Goal: Task Accomplishment & Management: Manage account settings

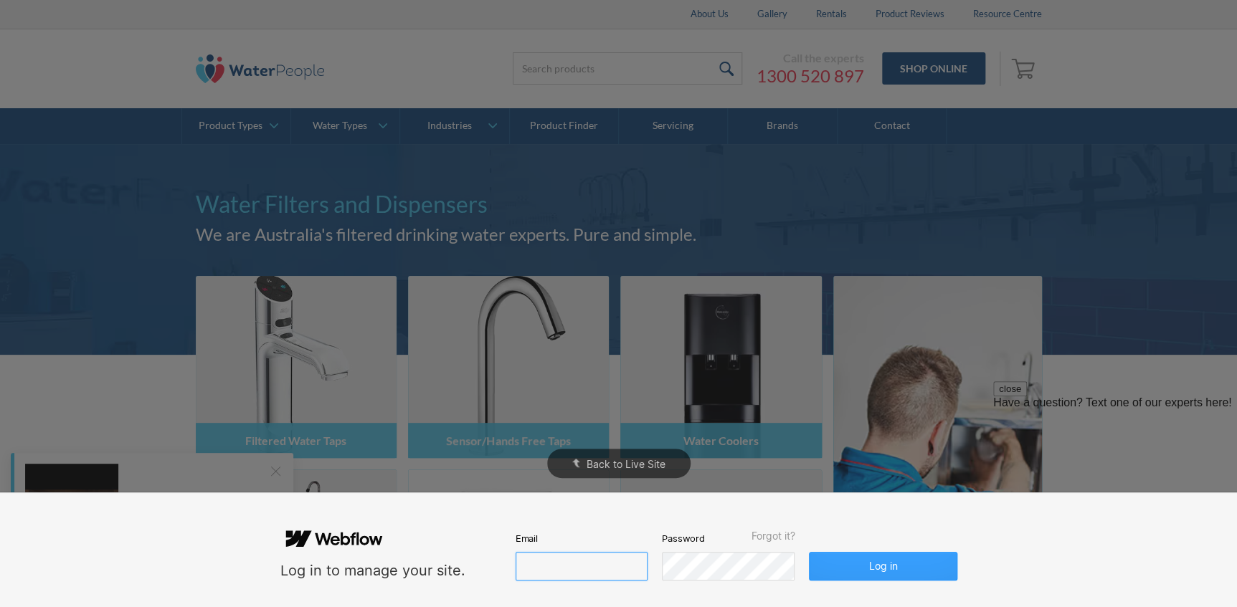
type input "john@waterpeople.com.au"
click at [851, 563] on button "Log in" at bounding box center [883, 566] width 148 height 29
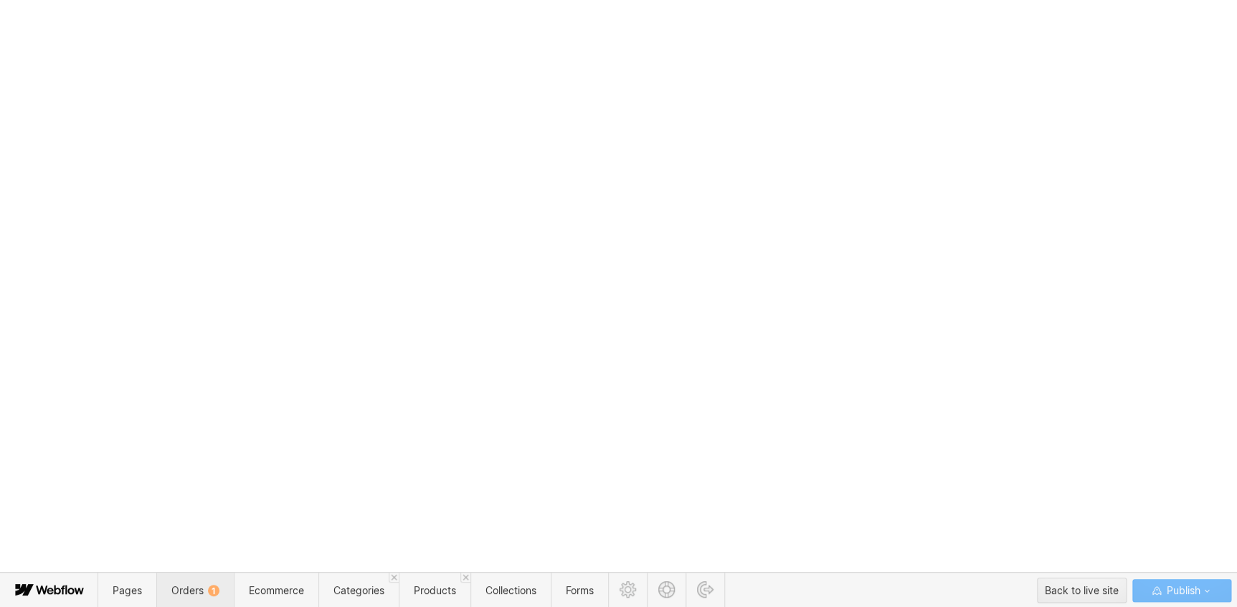
click at [214, 582] on span "Orders 1" at bounding box center [194, 590] width 77 height 35
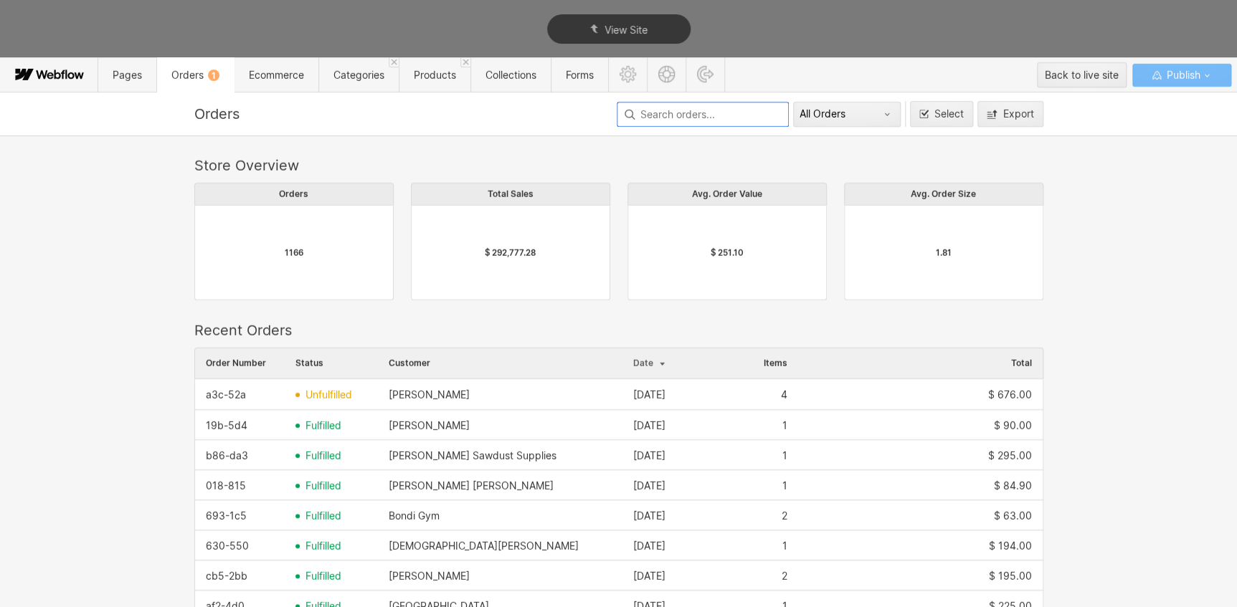
scroll to position [775, 839]
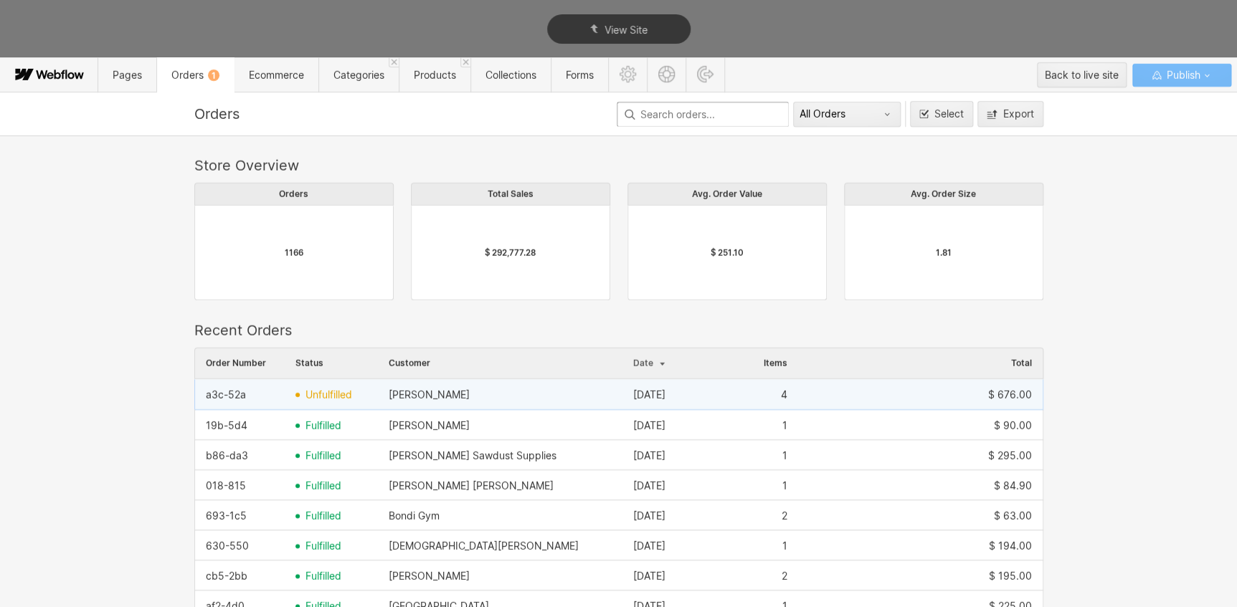
click at [409, 397] on div "Belinda Rhind" at bounding box center [429, 394] width 81 height 11
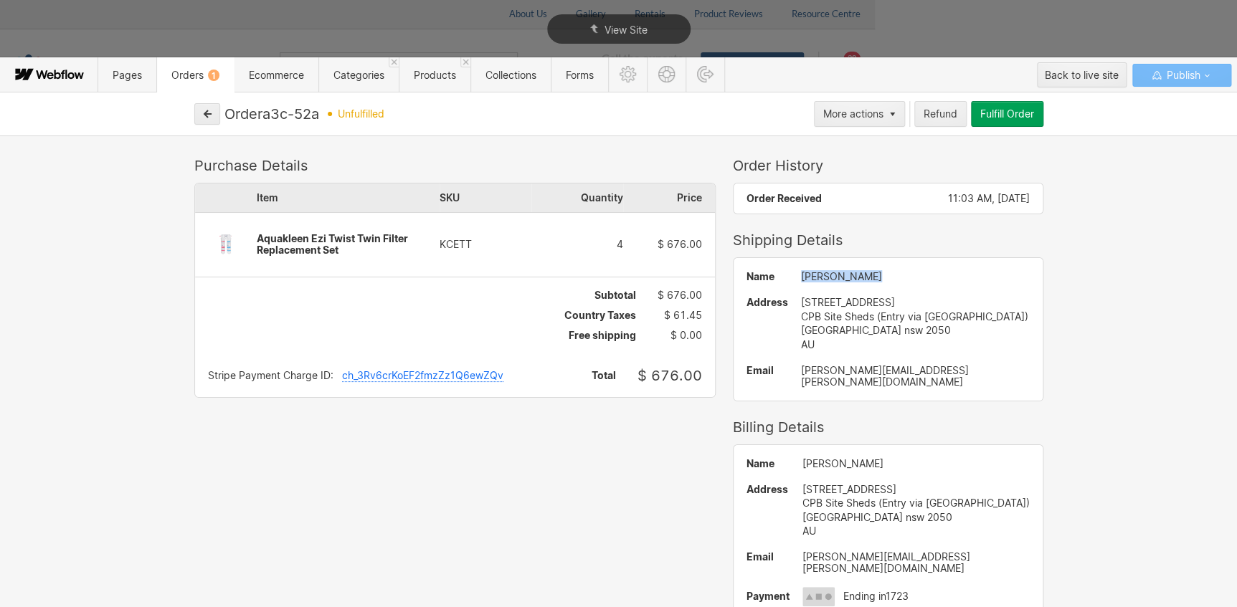
drag, startPoint x: 873, startPoint y: 281, endPoint x: 810, endPoint y: 280, distance: 63.1
click at [810, 280] on div "Belinda Rhind" at bounding box center [915, 276] width 229 height 11
copy div "Belinda Rhind"
drag, startPoint x: 810, startPoint y: 300, endPoint x: 896, endPoint y: 304, distance: 86.2
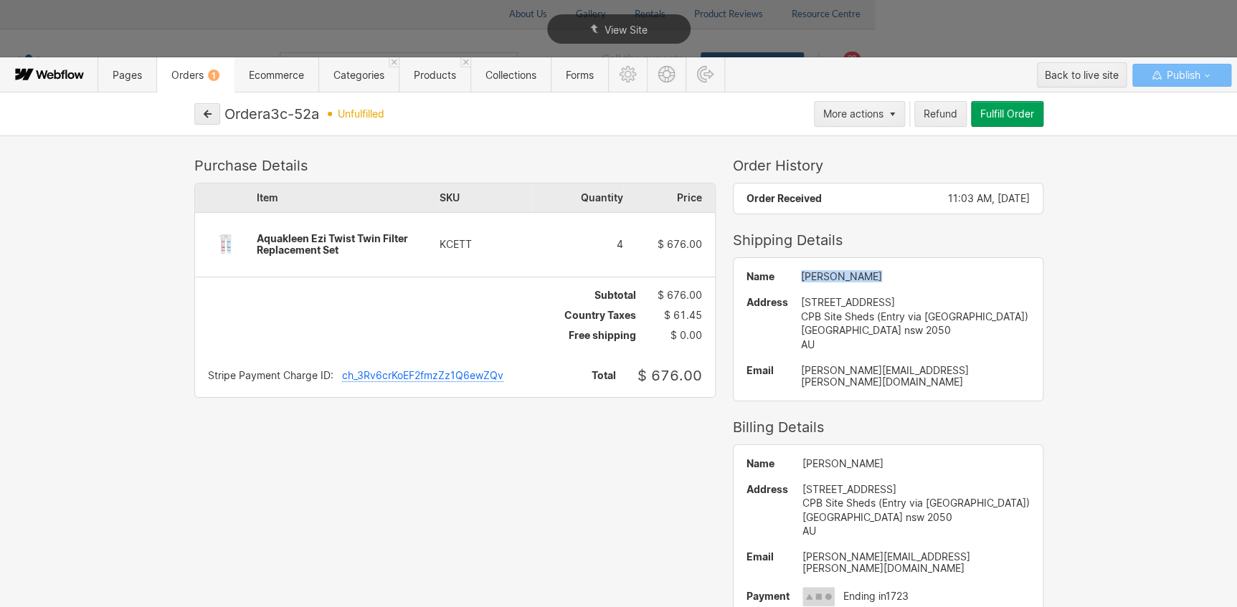
click at [896, 304] on div "35 Carillon Avenue, Camperdown NSW 2050" at bounding box center [915, 302] width 229 height 14
copy div "35 Carillon Avenue"
drag, startPoint x: 970, startPoint y: 371, endPoint x: 807, endPoint y: 369, distance: 163.5
click at [807, 369] on div "Name Belinda Rhind Address 35 Carillon Avenue, Camperdown NSW 2050 CPB Site She…" at bounding box center [888, 329] width 309 height 142
copy div "belinda.rhind@cpbcon.com.au"
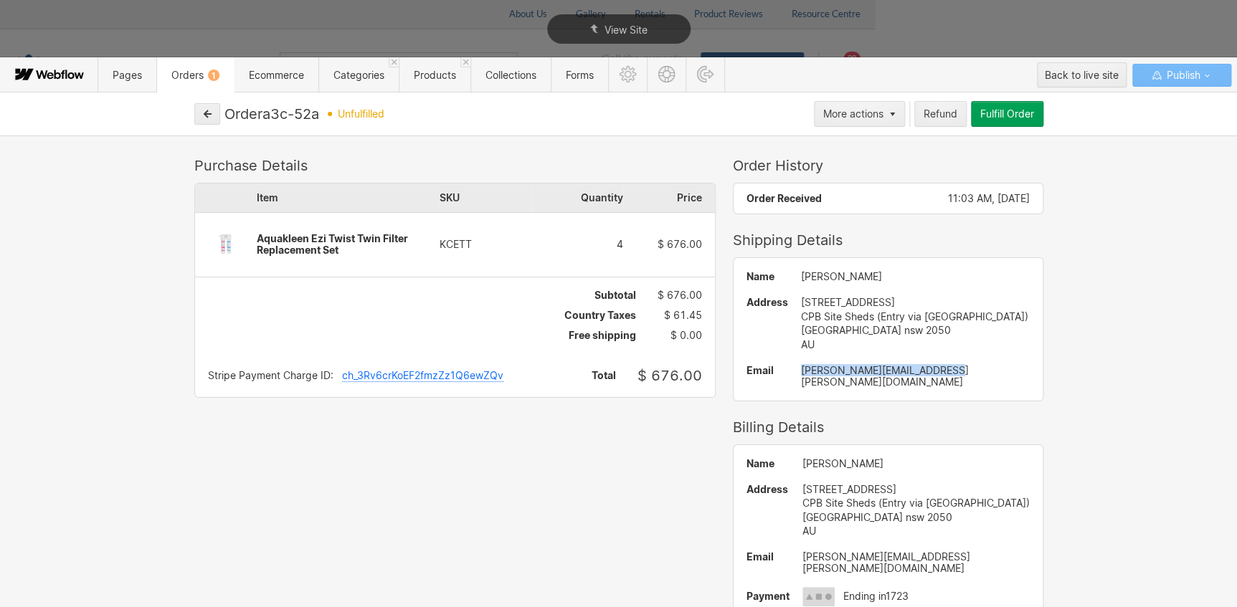
click at [1140, 169] on div "Purchase Details Item SKU Quantity Price Aquakleen Ezi Twist Twin Filter Replac…" at bounding box center [618, 372] width 1237 height 473
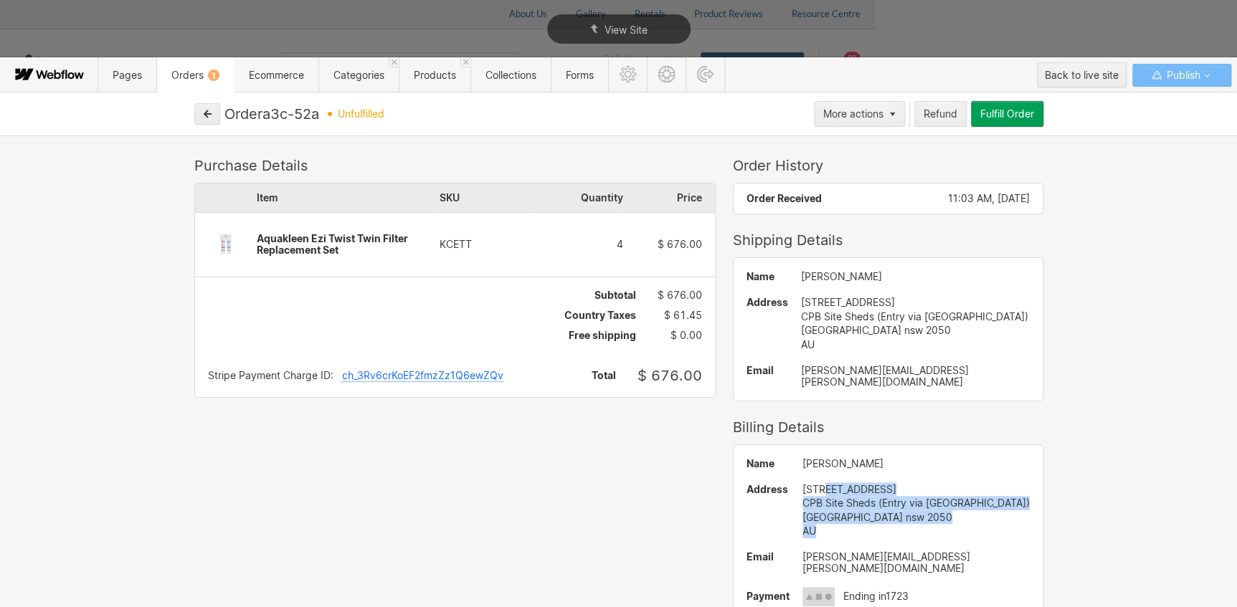
drag, startPoint x: 899, startPoint y: 514, endPoint x: 833, endPoint y: 480, distance: 75.1
click at [833, 483] on div "35 Carillon Avenue, Camperdown NSW 2050 CPB Site Sheds (Entry via Hospital Road…" at bounding box center [915, 511] width 227 height 56
drag, startPoint x: 833, startPoint y: 480, endPoint x: 815, endPoint y: 475, distance: 18.6
click at [815, 483] on div "35 Carillon Avenue, Camperdown NSW 2050" at bounding box center [915, 490] width 227 height 14
drag, startPoint x: 807, startPoint y: 473, endPoint x: 899, endPoint y: 483, distance: 93.0
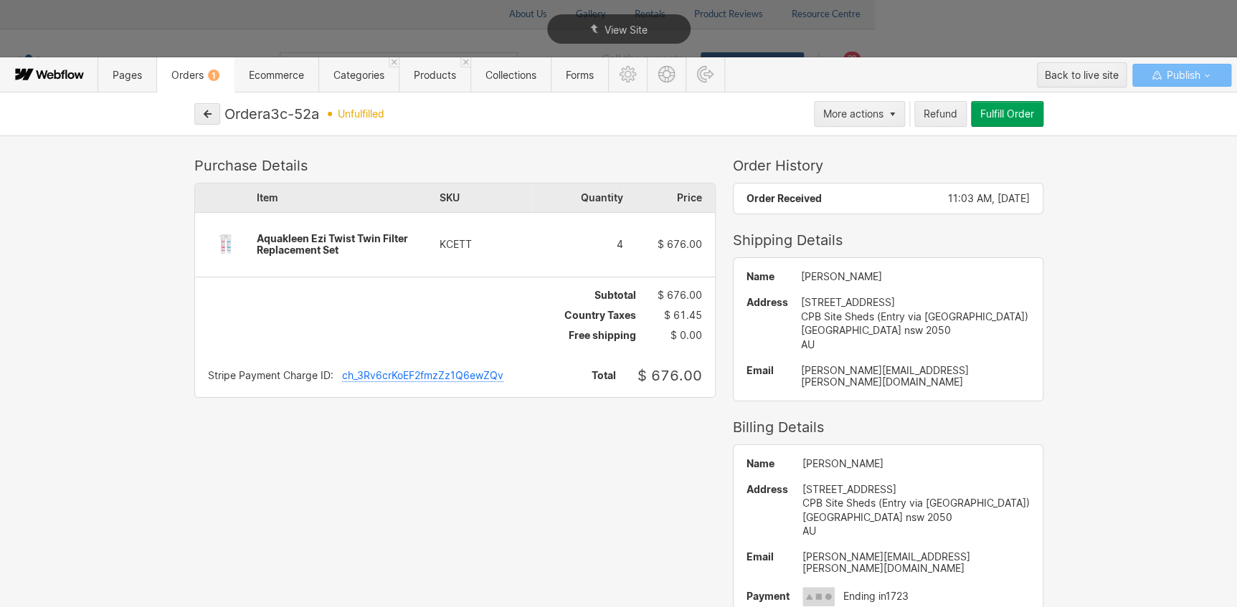
click at [899, 483] on div "Name Belinda Rhind Address 35 Carillon Avenue, Camperdown NSW 2050 CPB Site She…" at bounding box center [888, 532] width 309 height 174
copy div "35 Carillon Avenue"
click at [994, 124] on button "Fulfill Order" at bounding box center [1007, 114] width 72 height 26
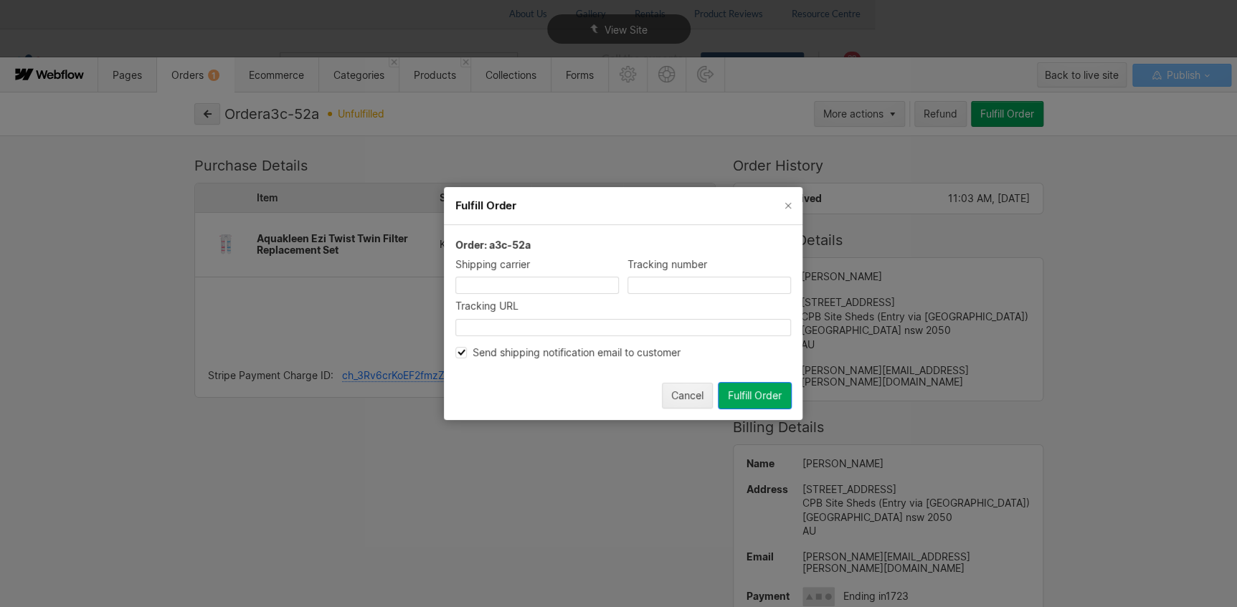
click at [464, 351] on icon "Send shipping notification email to customer" at bounding box center [461, 353] width 9 height 8
click at [762, 394] on div "Fulfill Order" at bounding box center [755, 395] width 54 height 11
